Goal: Task Accomplishment & Management: Use online tool/utility

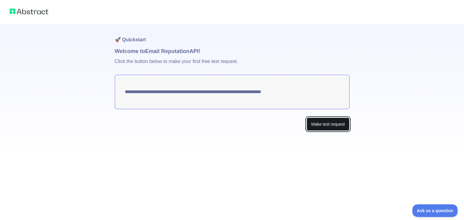
click at [313, 121] on button "Make test request" at bounding box center [327, 125] width 43 height 14
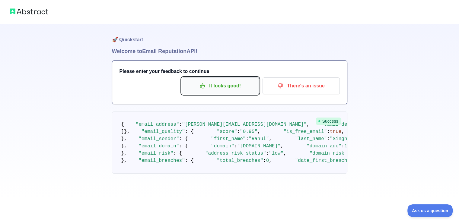
click at [228, 85] on p "It looks good!" at bounding box center [220, 86] width 68 height 10
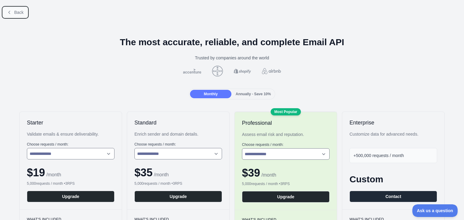
click at [18, 11] on span "Back" at bounding box center [18, 12] width 9 height 5
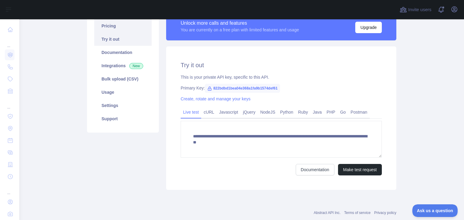
scroll to position [53, 0]
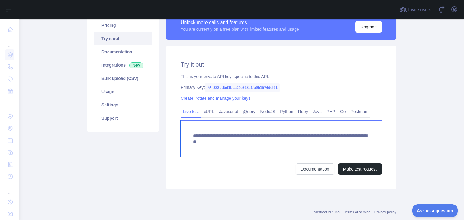
drag, startPoint x: 349, startPoint y: 142, endPoint x: 187, endPoint y: 137, distance: 161.8
click at [187, 137] on textarea "**********" at bounding box center [280, 138] width 201 height 37
